Goal: Task Accomplishment & Management: Complete application form

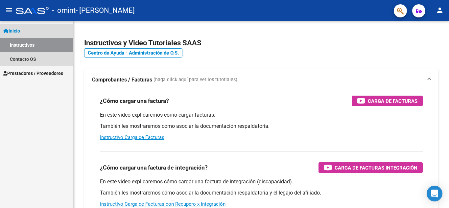
click at [36, 44] on link "Instructivos" at bounding box center [36, 45] width 73 height 14
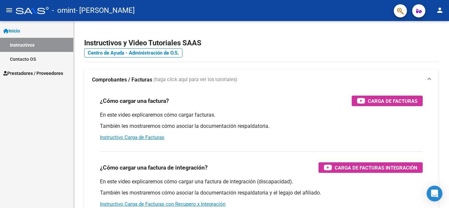
click at [16, 33] on span "Inicio" at bounding box center [11, 30] width 17 height 7
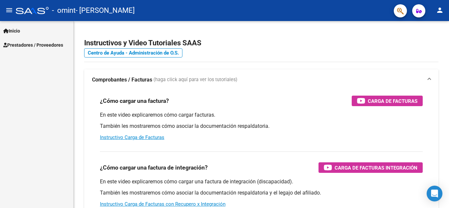
drag, startPoint x: 35, startPoint y: 52, endPoint x: 36, endPoint y: 47, distance: 5.1
click at [35, 52] on div "Inicio Instructivos Contacto OS Prestadores / Proveedores Facturas - Listado/Ca…" at bounding box center [36, 114] width 73 height 187
click at [36, 47] on span "Prestadores / Proveedores" at bounding box center [33, 44] width 60 height 7
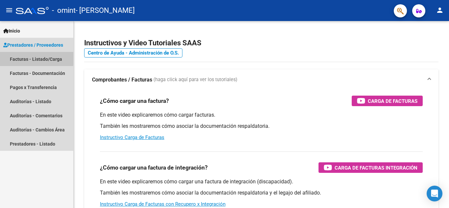
click at [35, 58] on link "Facturas - Listado/Carga" at bounding box center [36, 59] width 73 height 14
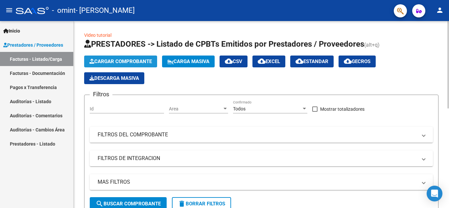
click at [115, 58] on span "Cargar Comprobante" at bounding box center [120, 61] width 62 height 6
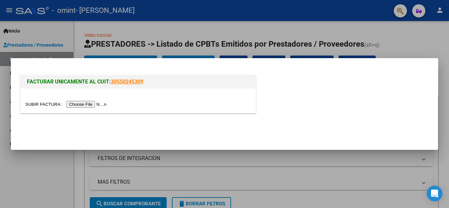
click at [99, 104] on input "file" at bounding box center [66, 104] width 83 height 7
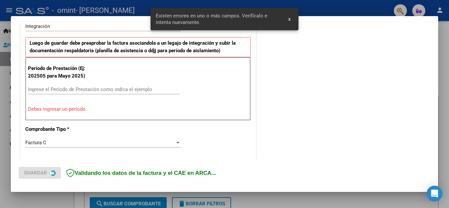
scroll to position [149, 0]
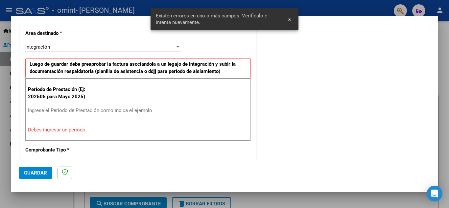
click at [78, 108] on input "Ingrese el Período de Prestación como indica el ejemplo" at bounding box center [104, 110] width 152 height 6
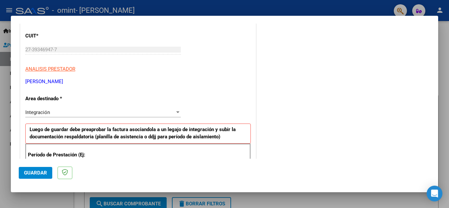
scroll to position [83, 0]
type input "202509"
click at [88, 110] on div "Integración" at bounding box center [99, 113] width 149 height 6
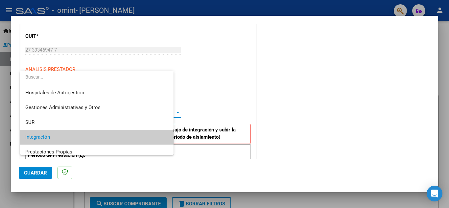
scroll to position [25, 0]
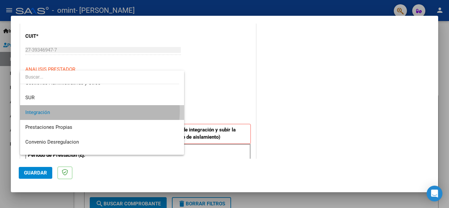
click at [88, 110] on span "Integración" at bounding box center [101, 112] width 153 height 15
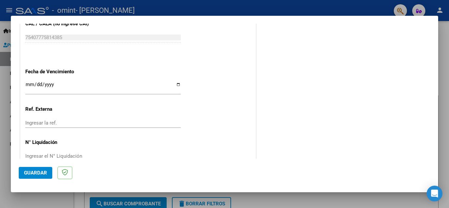
scroll to position [443, 0]
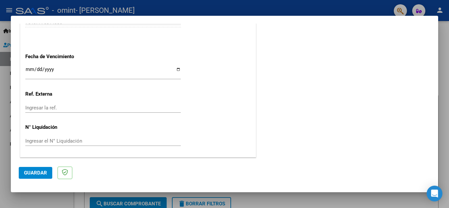
click at [46, 68] on input "Ingresar la fecha" at bounding box center [102, 72] width 155 height 11
click at [29, 69] on input "Ingresar la fecha" at bounding box center [102, 72] width 155 height 11
click at [176, 70] on input "Ingresar la fecha" at bounding box center [102, 72] width 155 height 11
type input "[DATE]"
click at [52, 107] on input "Ingresar la ref." at bounding box center [102, 108] width 155 height 6
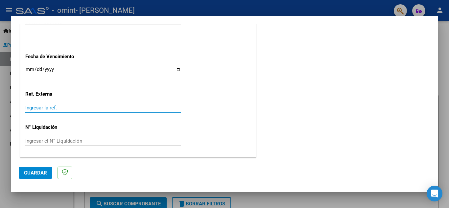
click at [52, 140] on input "Ingresar el N° Liquidación" at bounding box center [102, 141] width 155 height 6
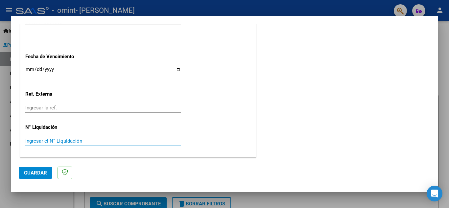
click at [36, 174] on span "Guardar" at bounding box center [35, 173] width 23 height 6
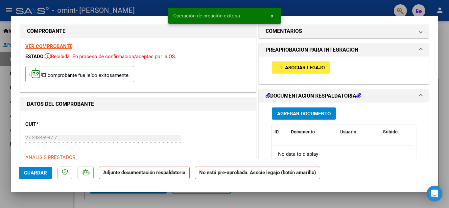
scroll to position [33, 0]
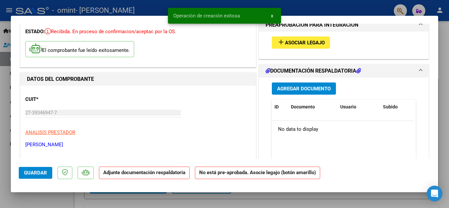
click at [298, 42] on span "Asociar Legajo" at bounding box center [305, 43] width 40 height 6
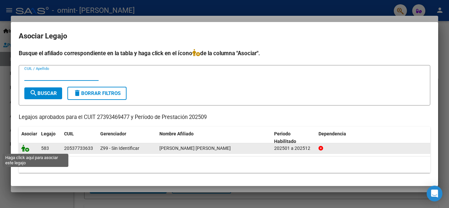
click at [26, 149] on icon at bounding box center [25, 147] width 8 height 7
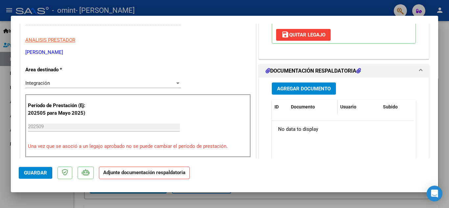
scroll to position [131, 0]
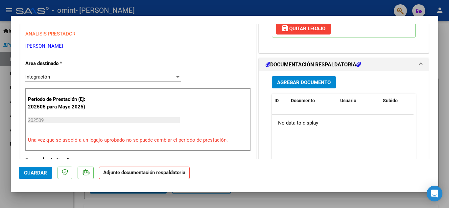
click at [314, 85] on span "Agregar Documento" at bounding box center [304, 82] width 54 height 6
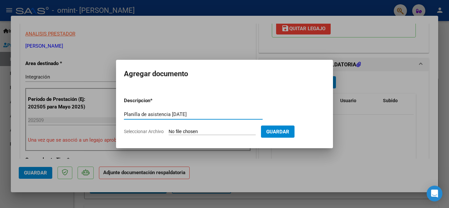
type input "Planilla de asistencia [DATE]"
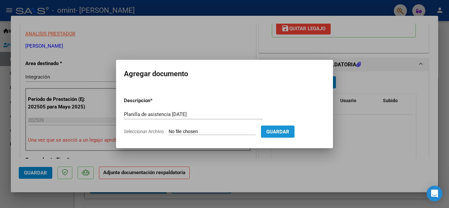
click at [289, 129] on span "Guardar" at bounding box center [277, 132] width 23 height 6
click at [204, 129] on input "Seleccionar Archivo" at bounding box center [211, 132] width 87 height 6
type input "C:\fakepath\Planilla de asistencia [DATE].pdf"
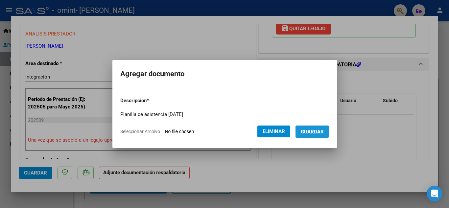
click at [319, 132] on span "Guardar" at bounding box center [311, 132] width 23 height 6
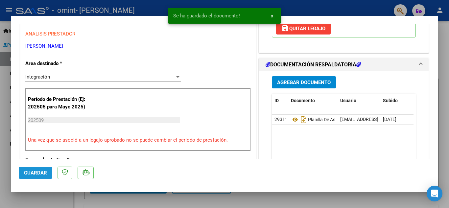
click at [40, 171] on span "Guardar" at bounding box center [35, 173] width 23 height 6
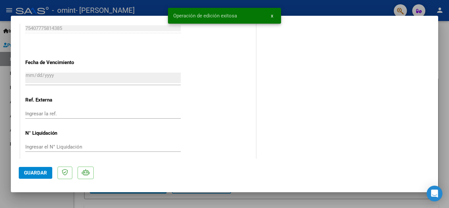
scroll to position [453, 0]
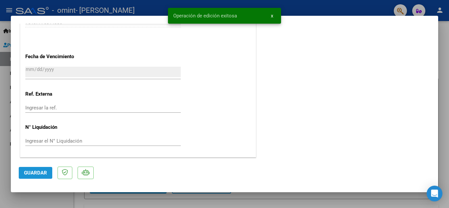
click at [37, 174] on span "Guardar" at bounding box center [35, 173] width 23 height 6
click at [445, 62] on div at bounding box center [224, 104] width 449 height 208
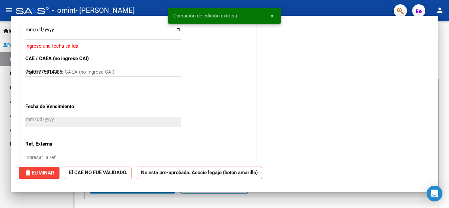
type input "$ 0,00"
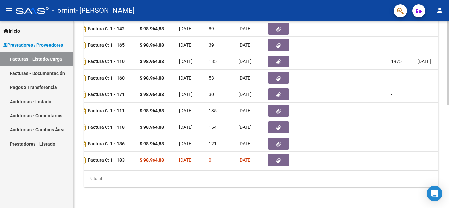
scroll to position [0, 0]
